Goal: Find specific page/section: Find specific page/section

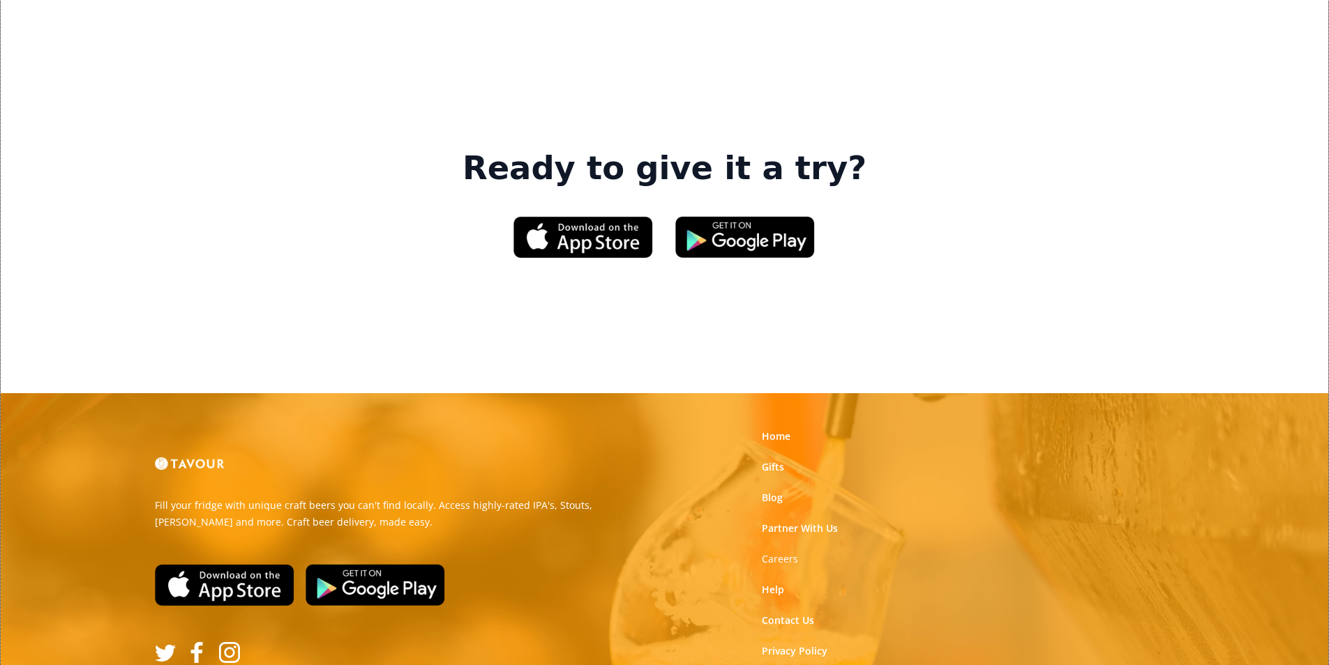
scroll to position [2111, 0]
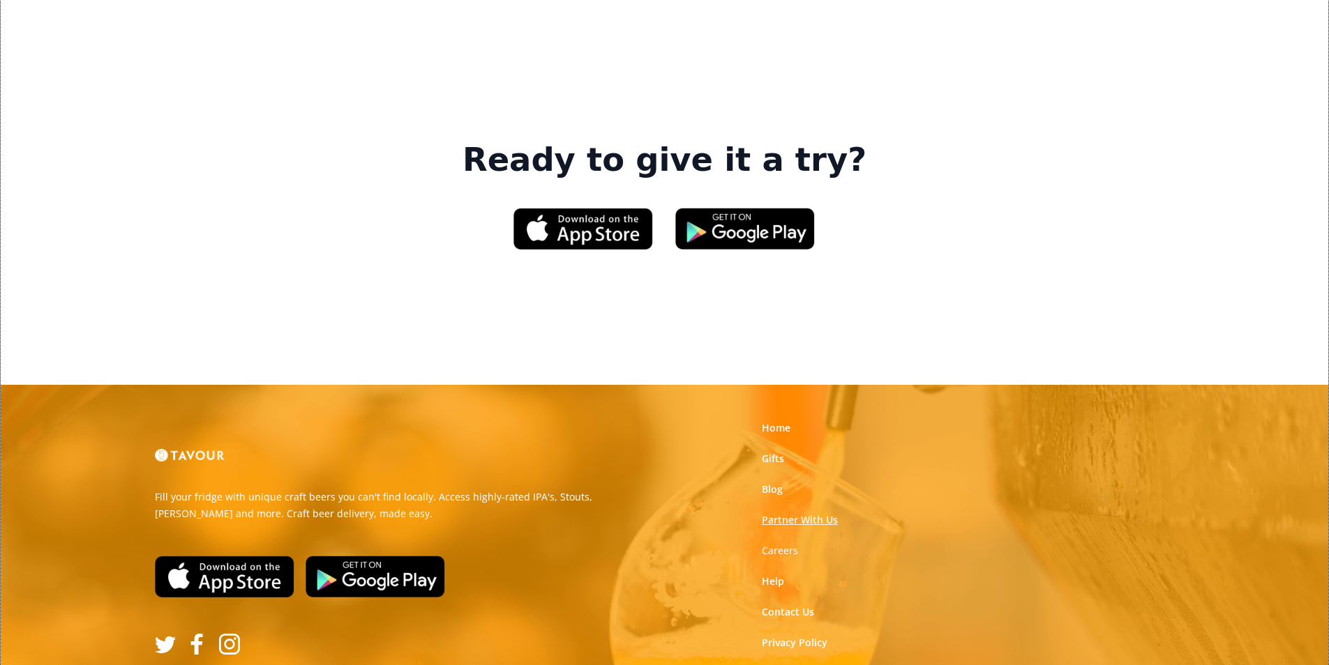
click at [821, 513] on link "Partner With Us" at bounding box center [800, 520] width 76 height 14
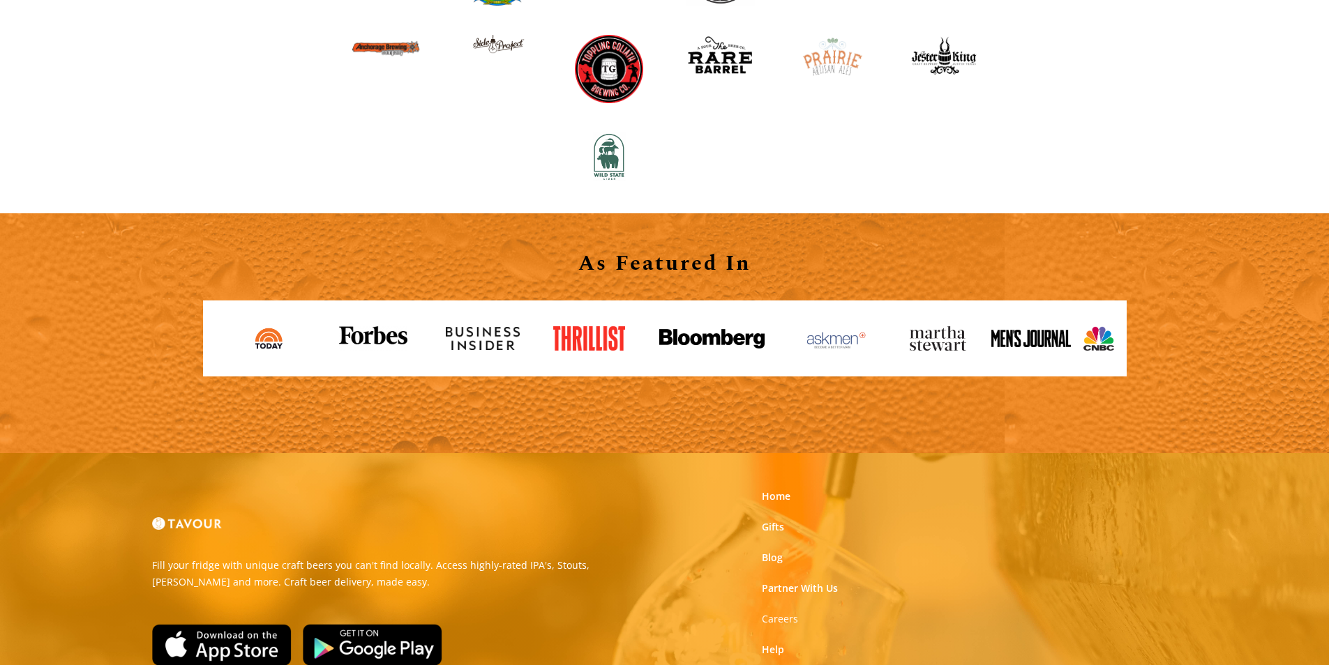
scroll to position [1539, 0]
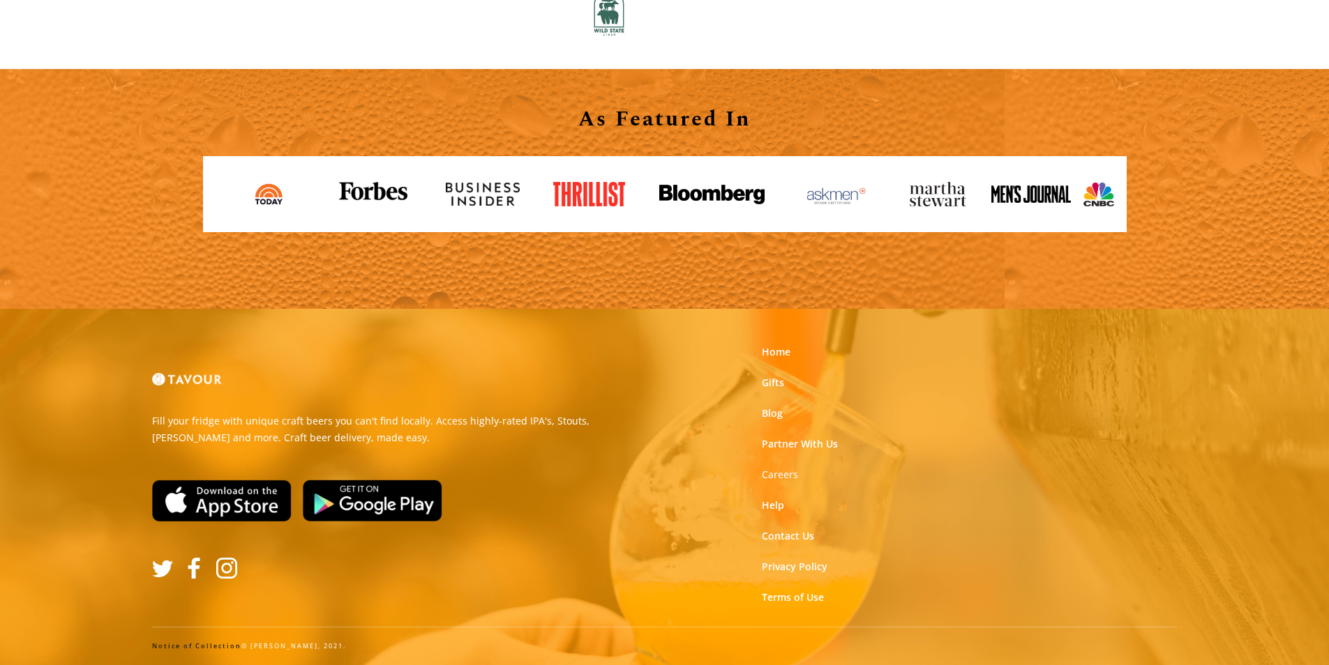
click at [179, 647] on link "Notice of Collection" at bounding box center [196, 646] width 89 height 9
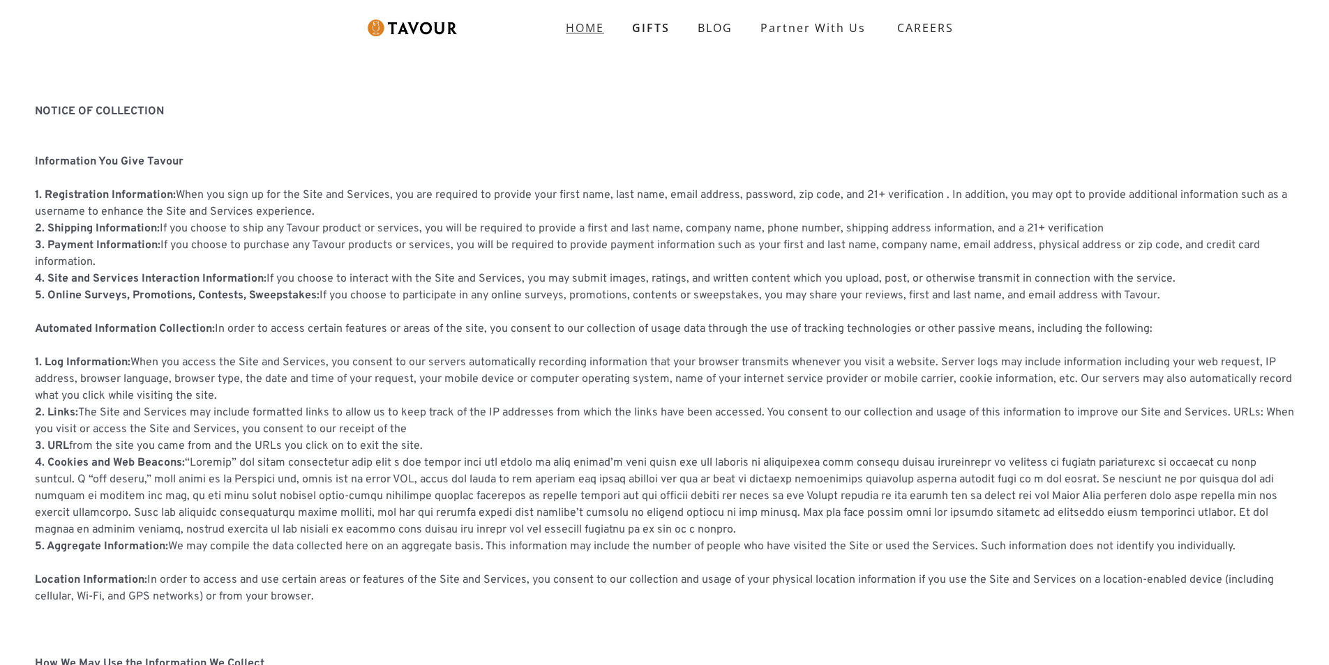
click at [577, 22] on strong "HOME" at bounding box center [585, 27] width 38 height 15
